Goal: Find specific page/section: Find specific page/section

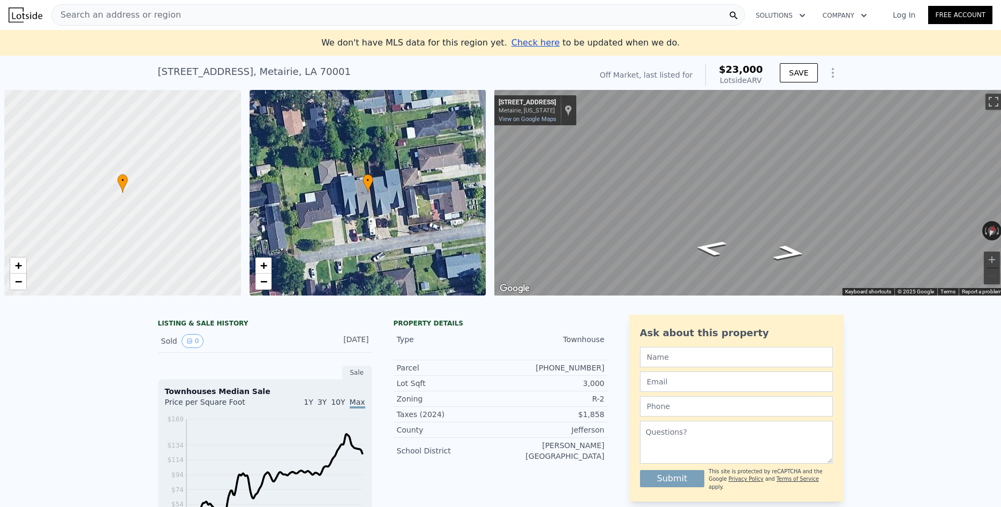
scroll to position [0, 4]
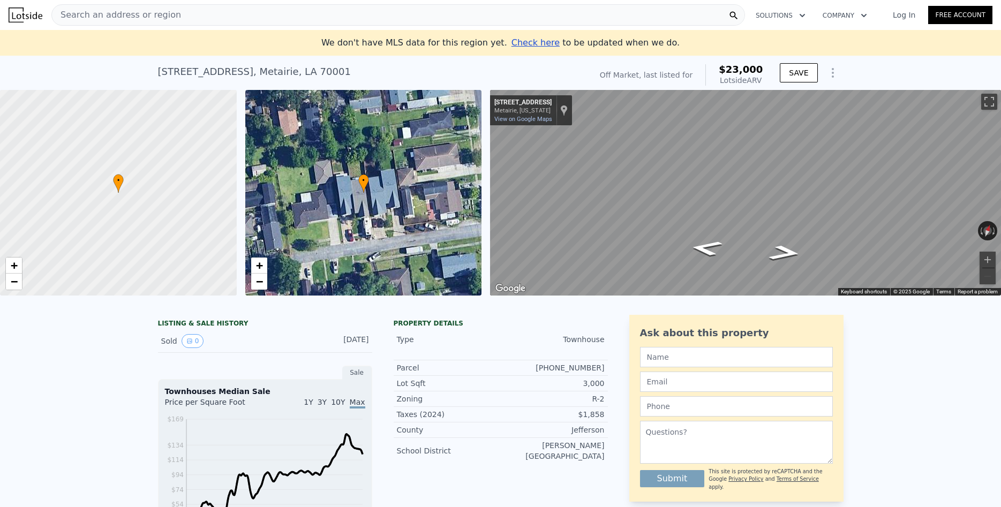
click at [167, 15] on div "Search an address or region" at bounding box center [398, 14] width 694 height 21
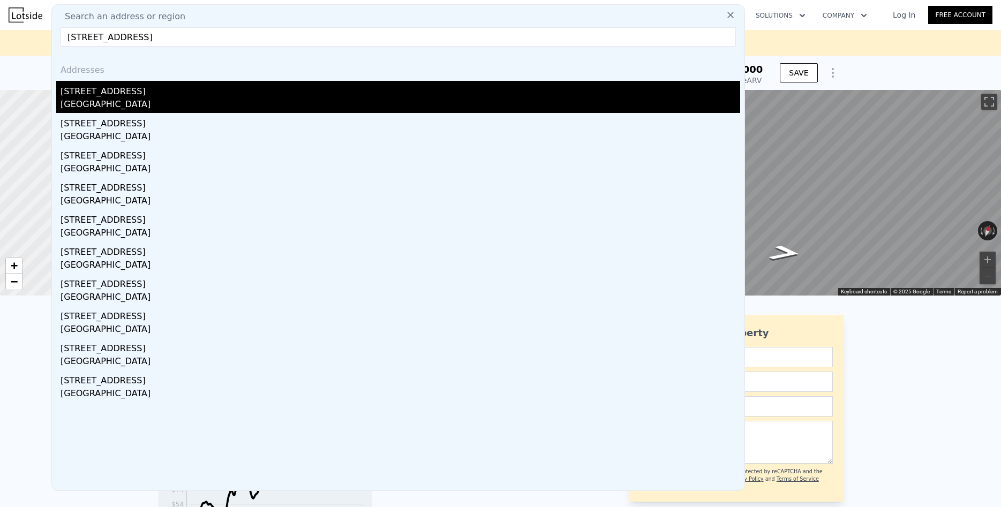
type input "[STREET_ADDRESS]"
click at [99, 102] on div "[GEOGRAPHIC_DATA]" at bounding box center [401, 105] width 680 height 15
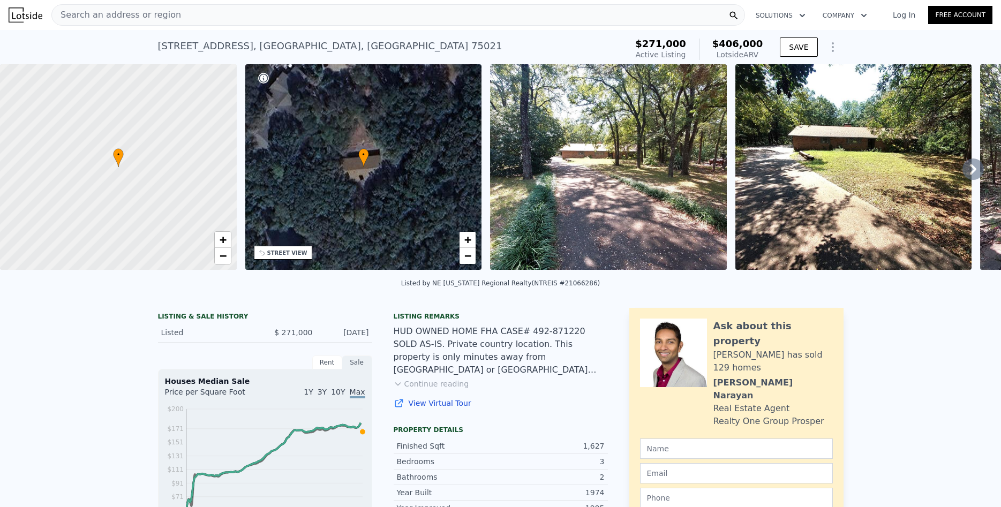
click at [165, 16] on span "Search an address or region" at bounding box center [116, 15] width 129 height 13
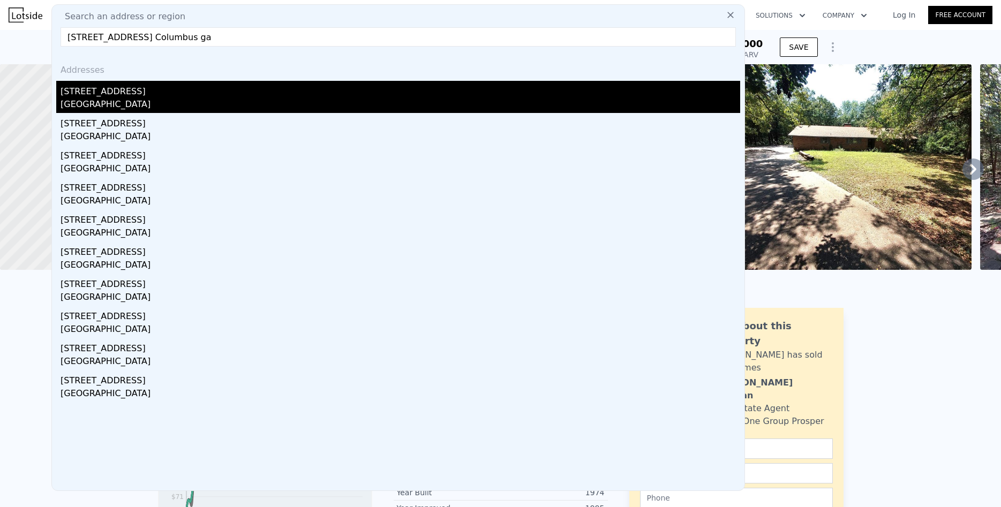
type input "[STREET_ADDRESS] Columbus ga"
click at [111, 102] on div "[GEOGRAPHIC_DATA]" at bounding box center [401, 105] width 680 height 15
